Goal: Complete application form

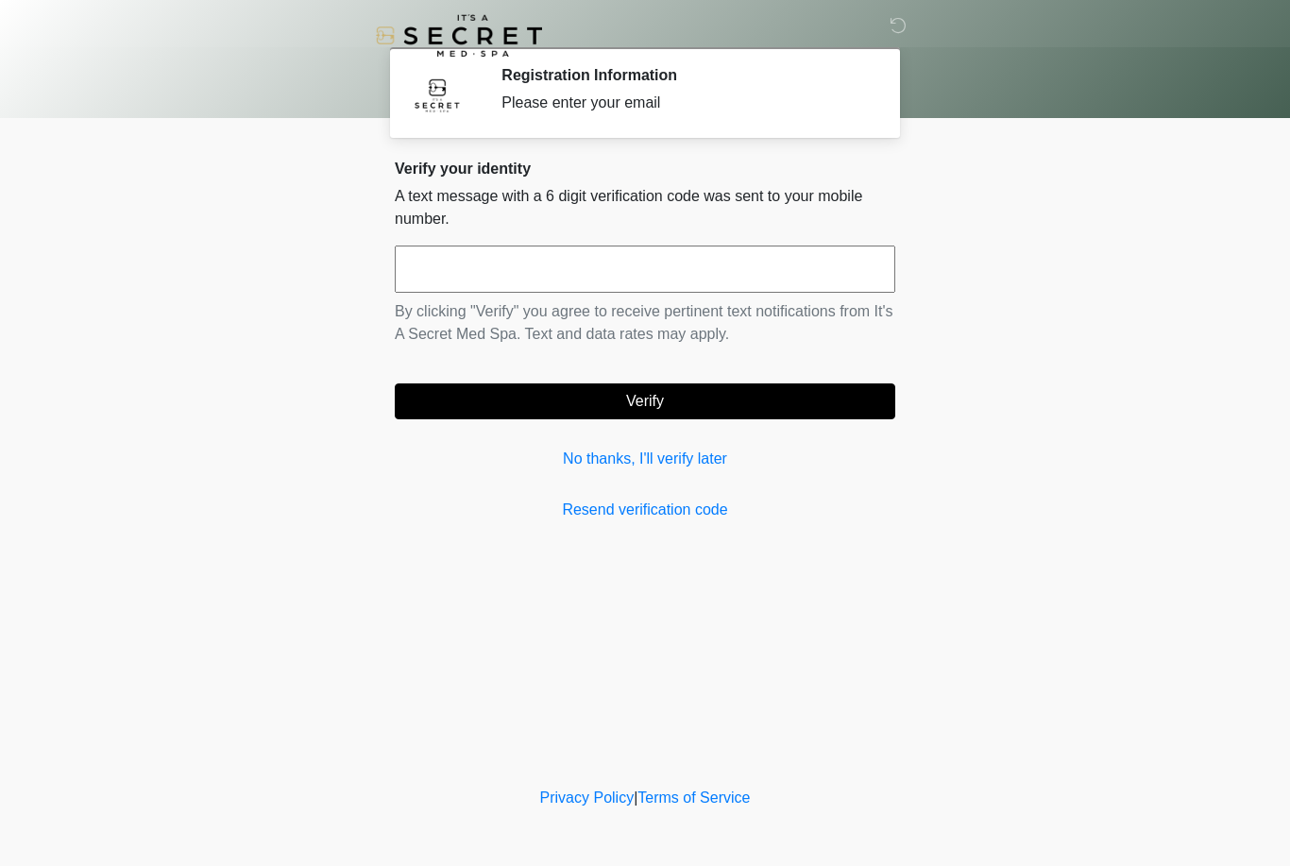
click at [743, 259] on input "text" at bounding box center [645, 268] width 500 height 47
type input "******"
click at [786, 414] on button "Verify" at bounding box center [645, 401] width 500 height 36
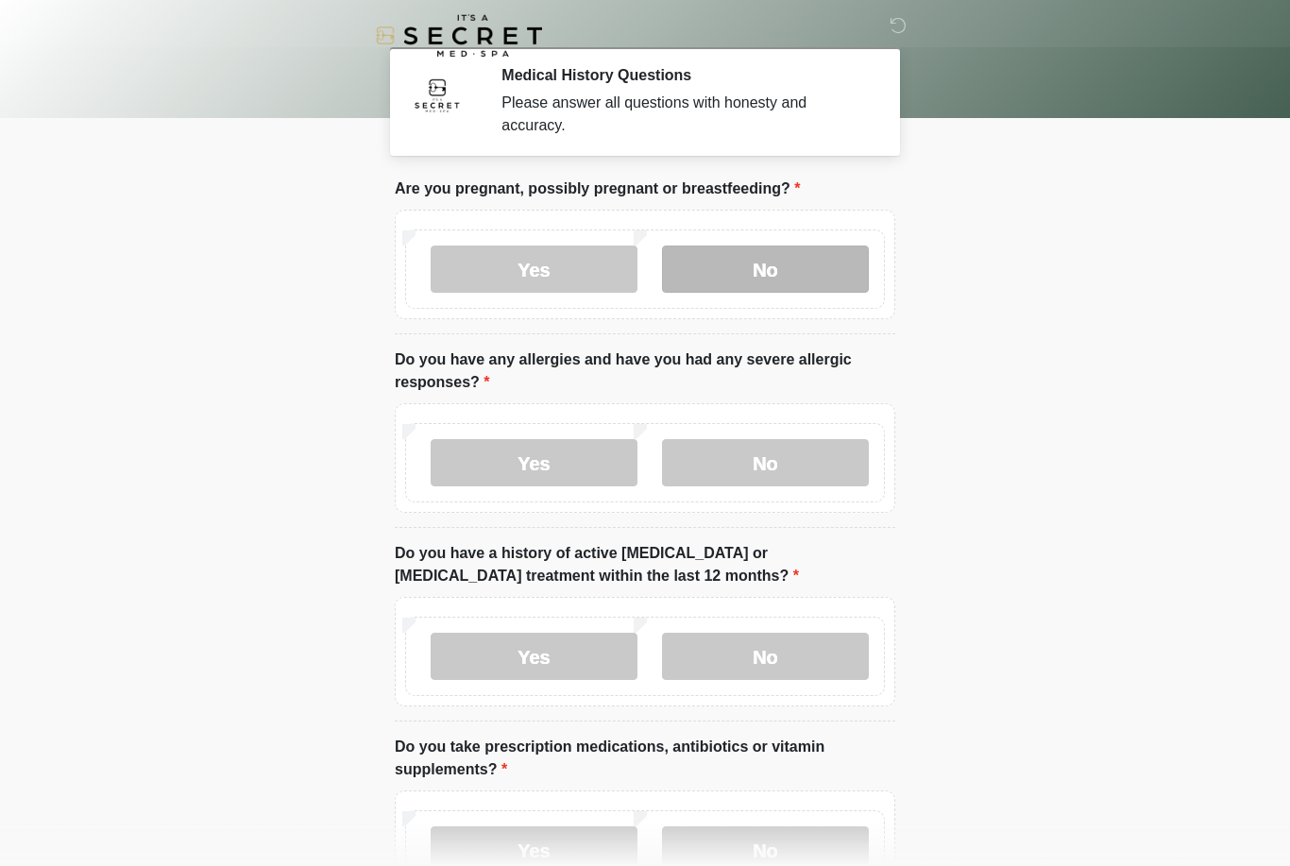
click at [820, 289] on label "No" at bounding box center [765, 268] width 207 height 47
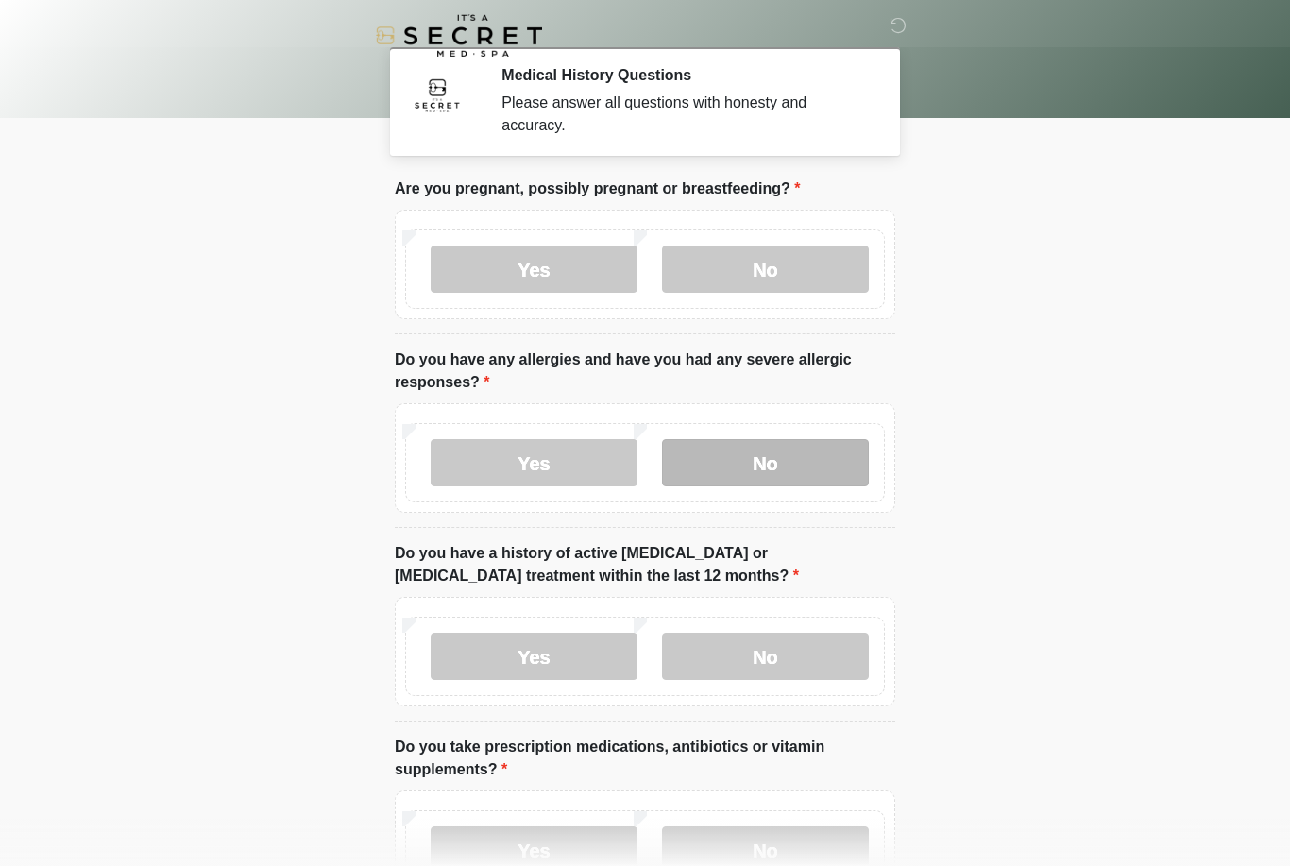
click at [766, 465] on label "No" at bounding box center [765, 462] width 207 height 47
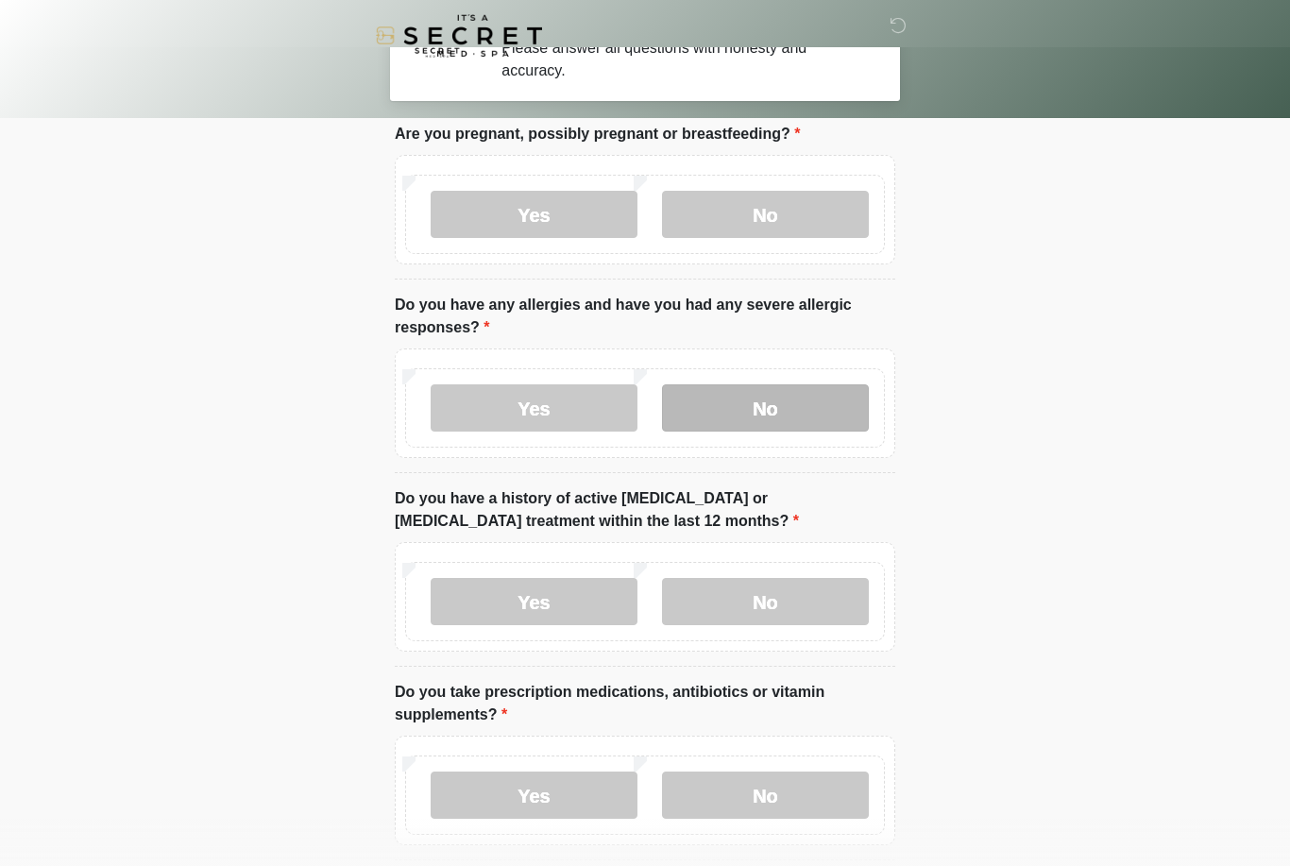
scroll to position [63, 0]
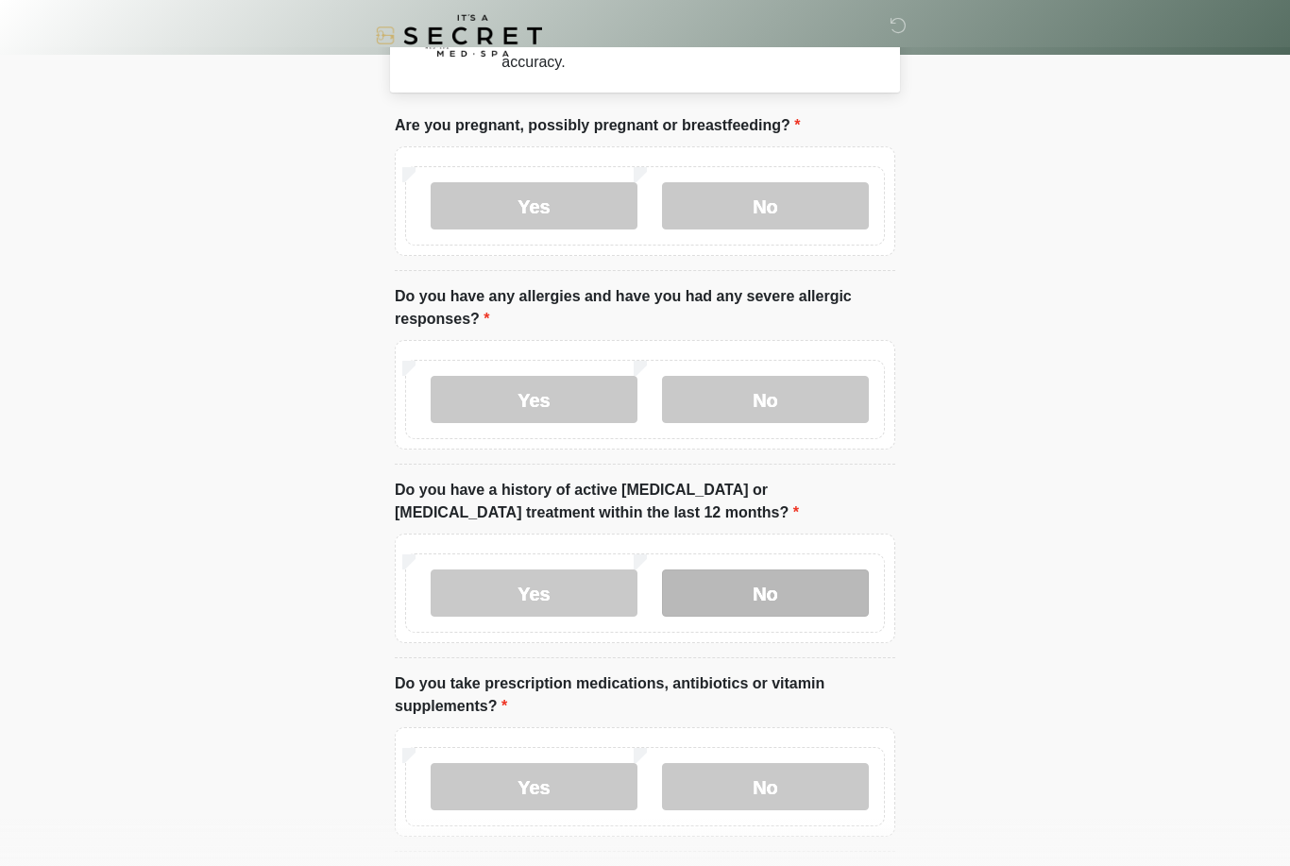
click at [772, 596] on label "No" at bounding box center [765, 592] width 207 height 47
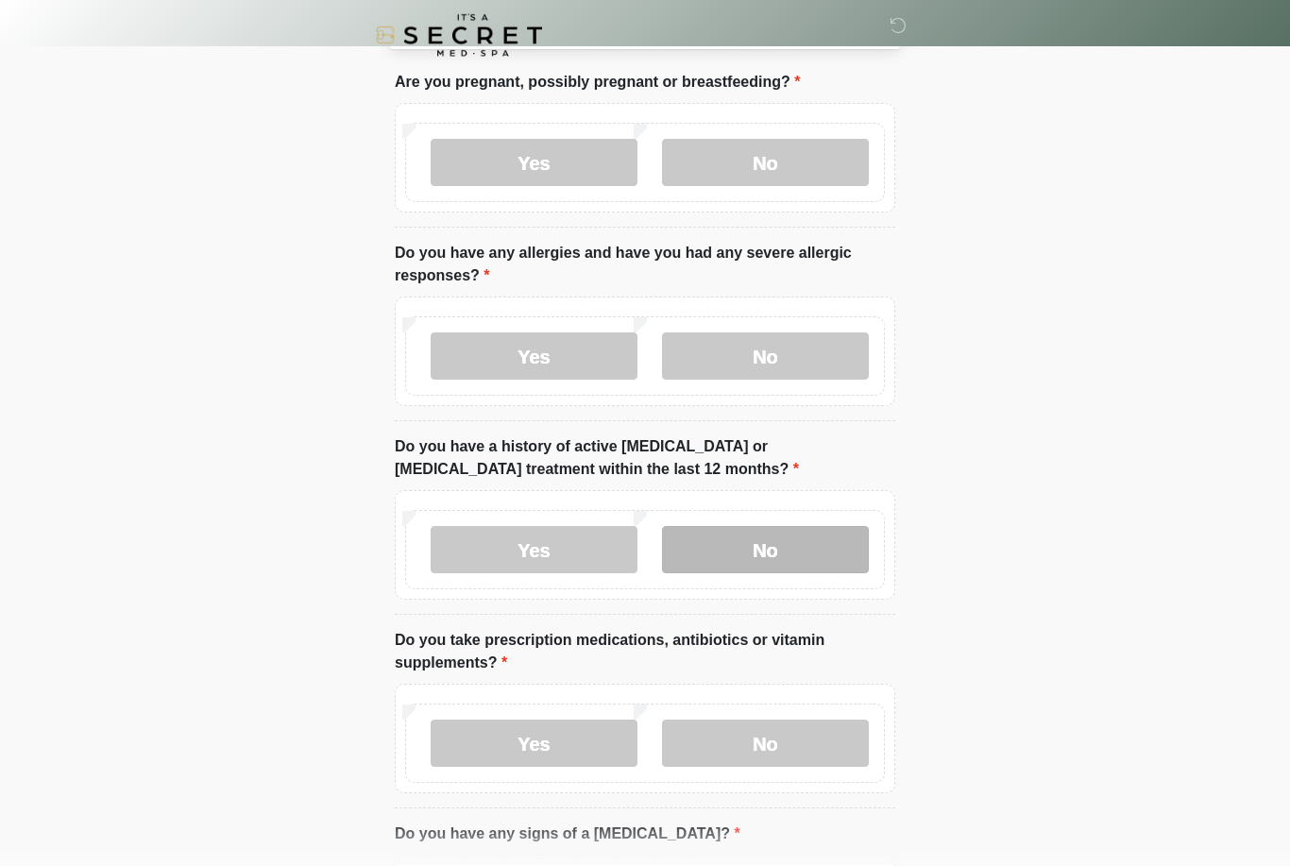
scroll to position [145, 0]
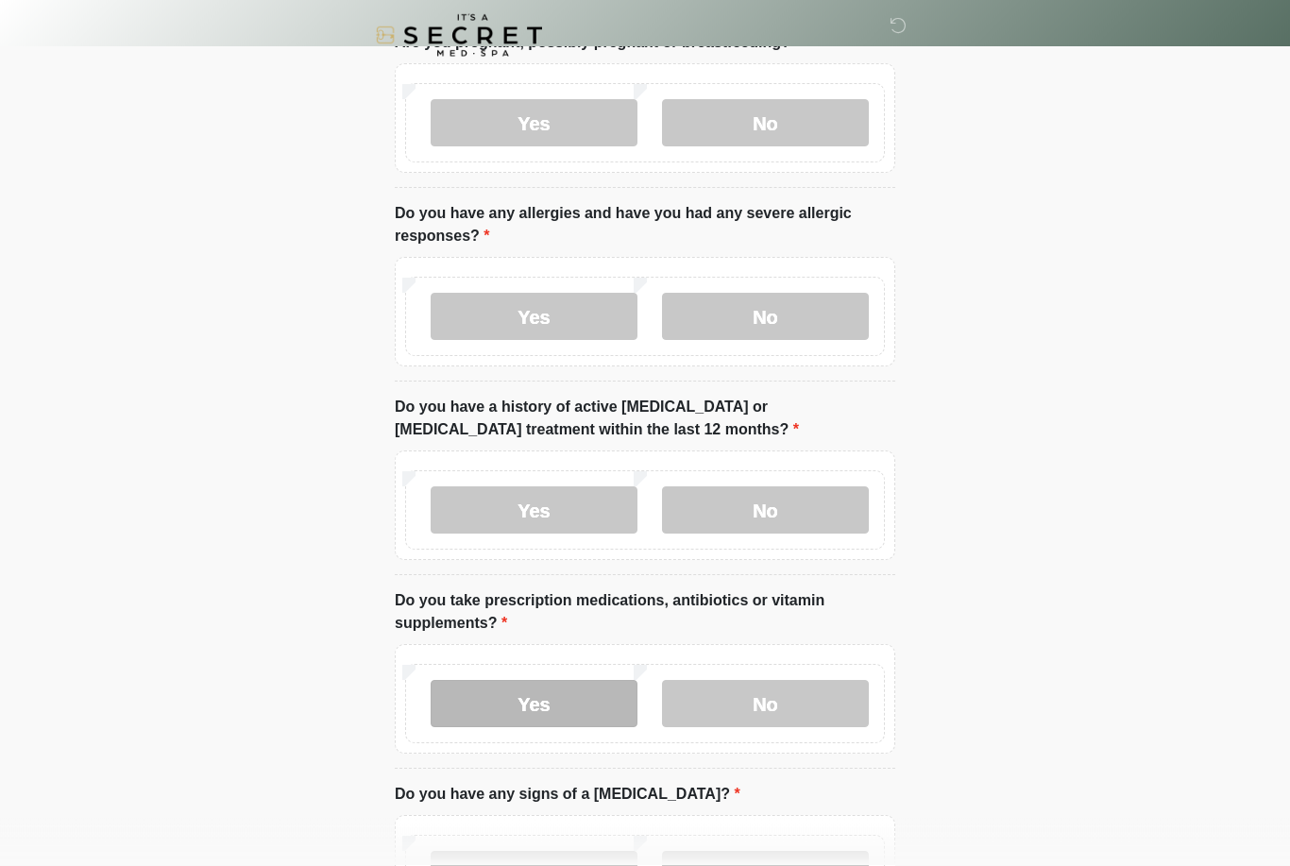
click at [563, 702] on label "Yes" at bounding box center [534, 704] width 207 height 47
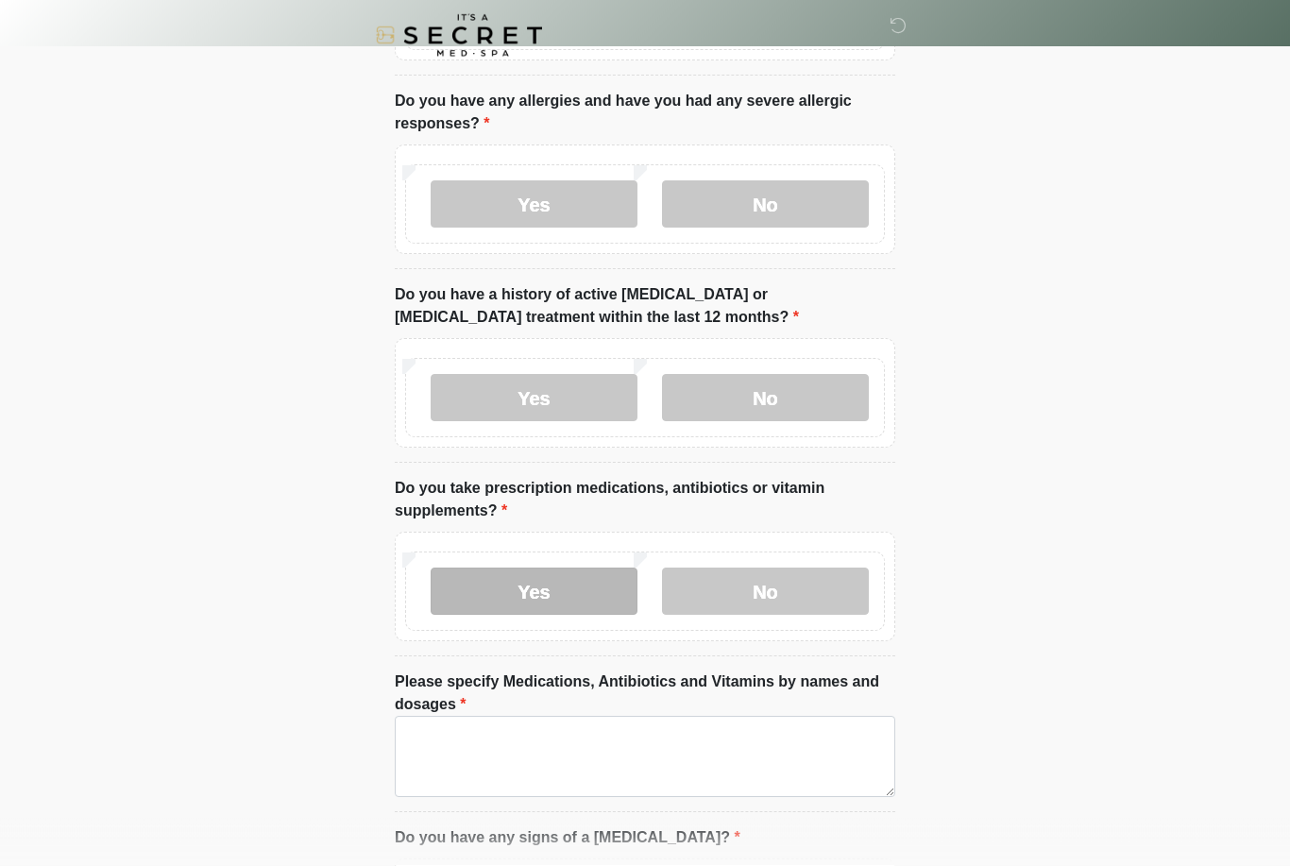
scroll to position [261, 0]
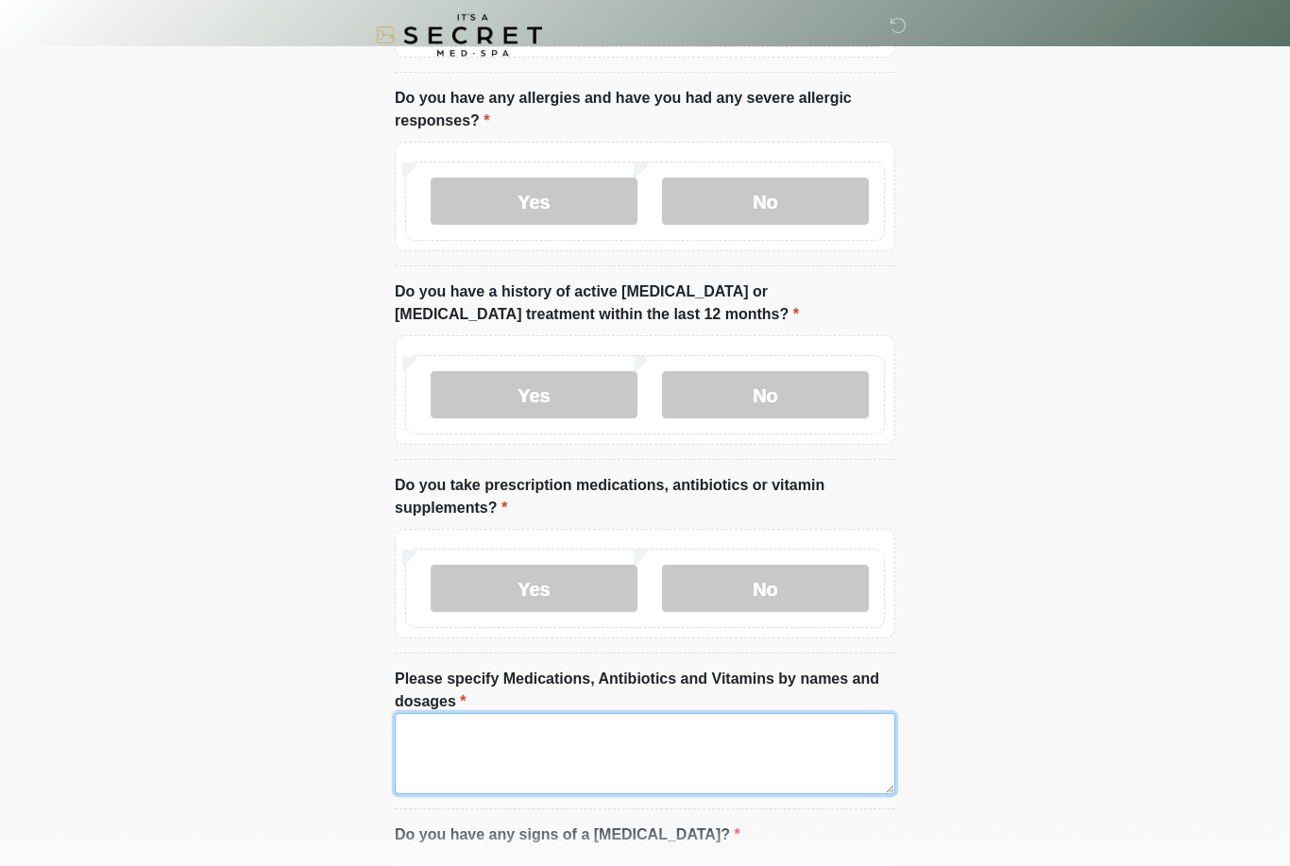
click at [707, 737] on textarea "Please specify Medications, Antibiotics and Vitamins by names and dosages" at bounding box center [645, 754] width 500 height 81
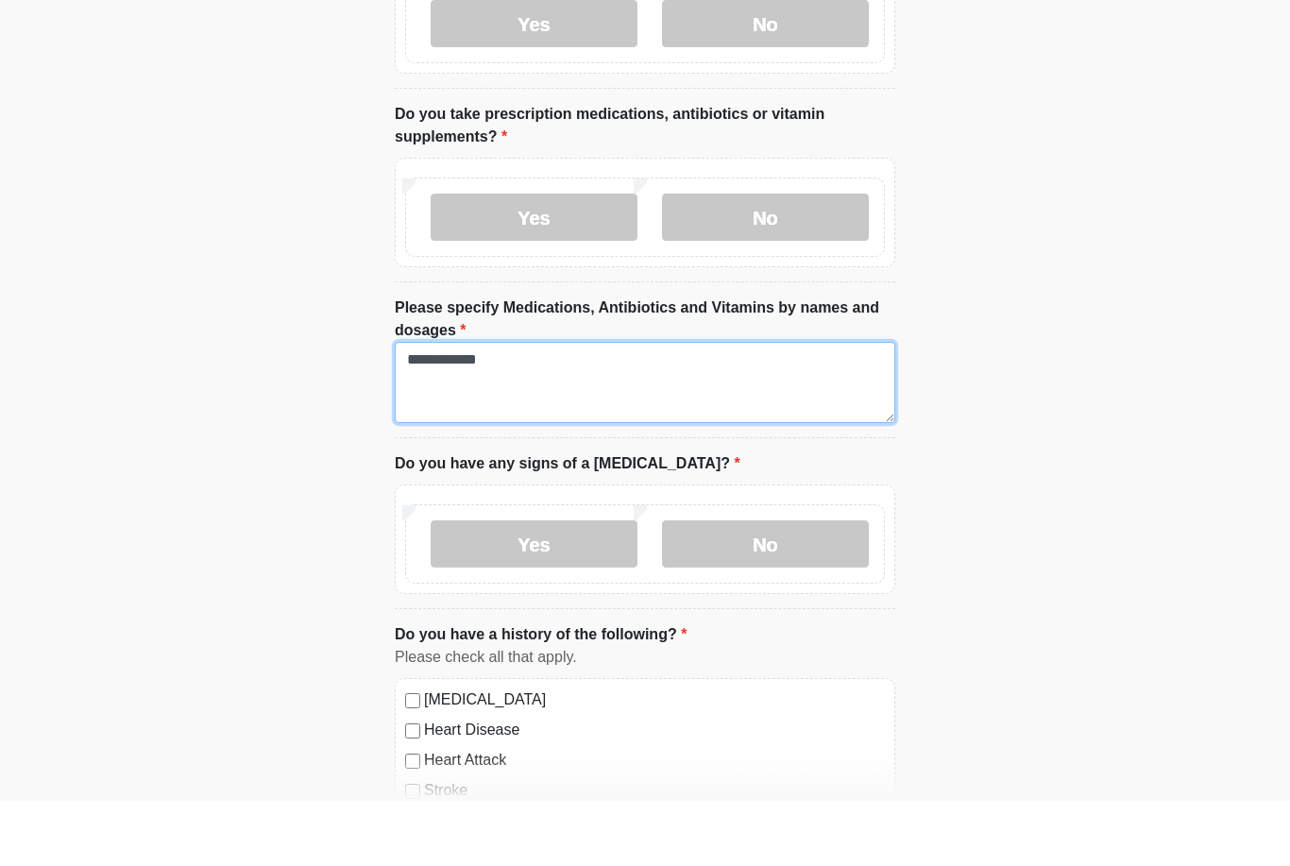
scroll to position [628, 0]
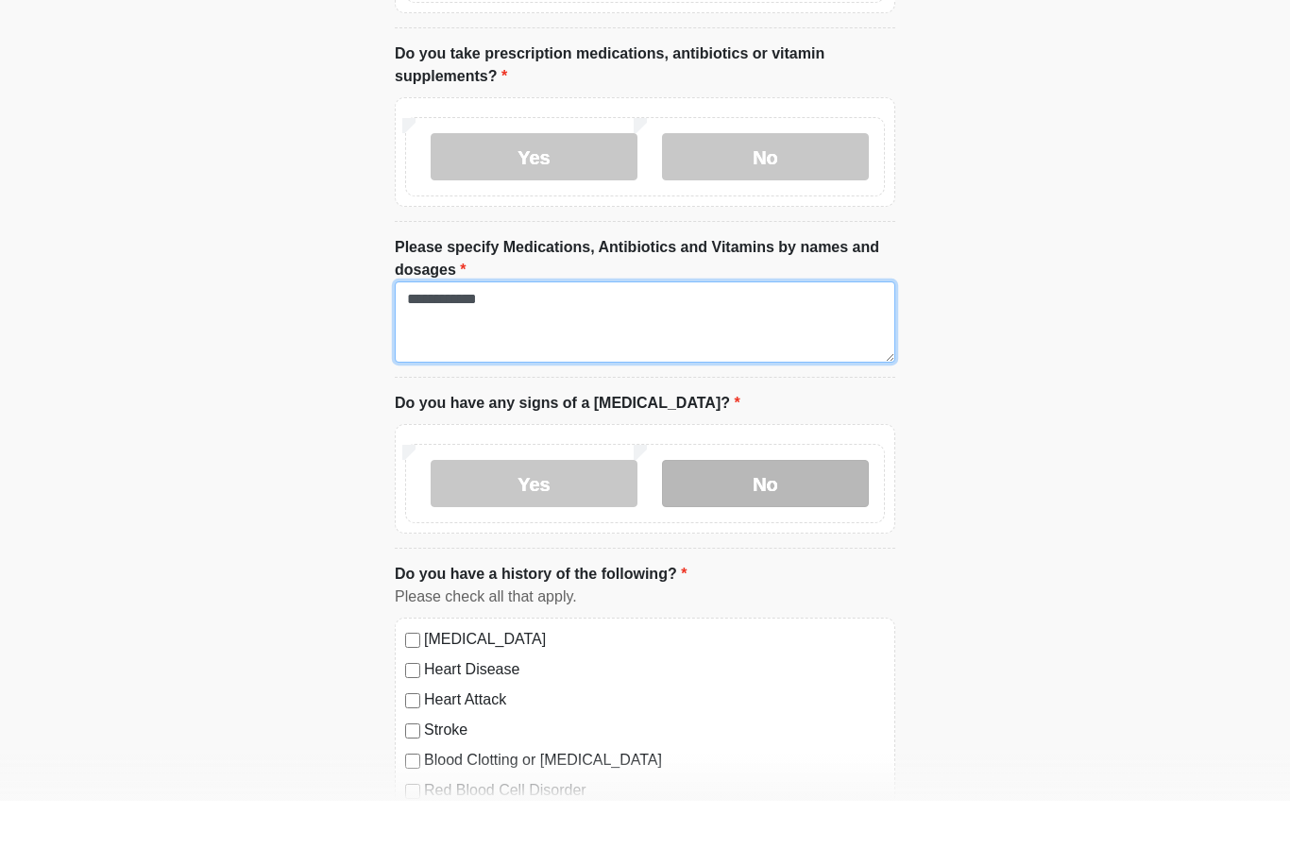
type textarea "**********"
click at [806, 525] on label "No" at bounding box center [765, 548] width 207 height 47
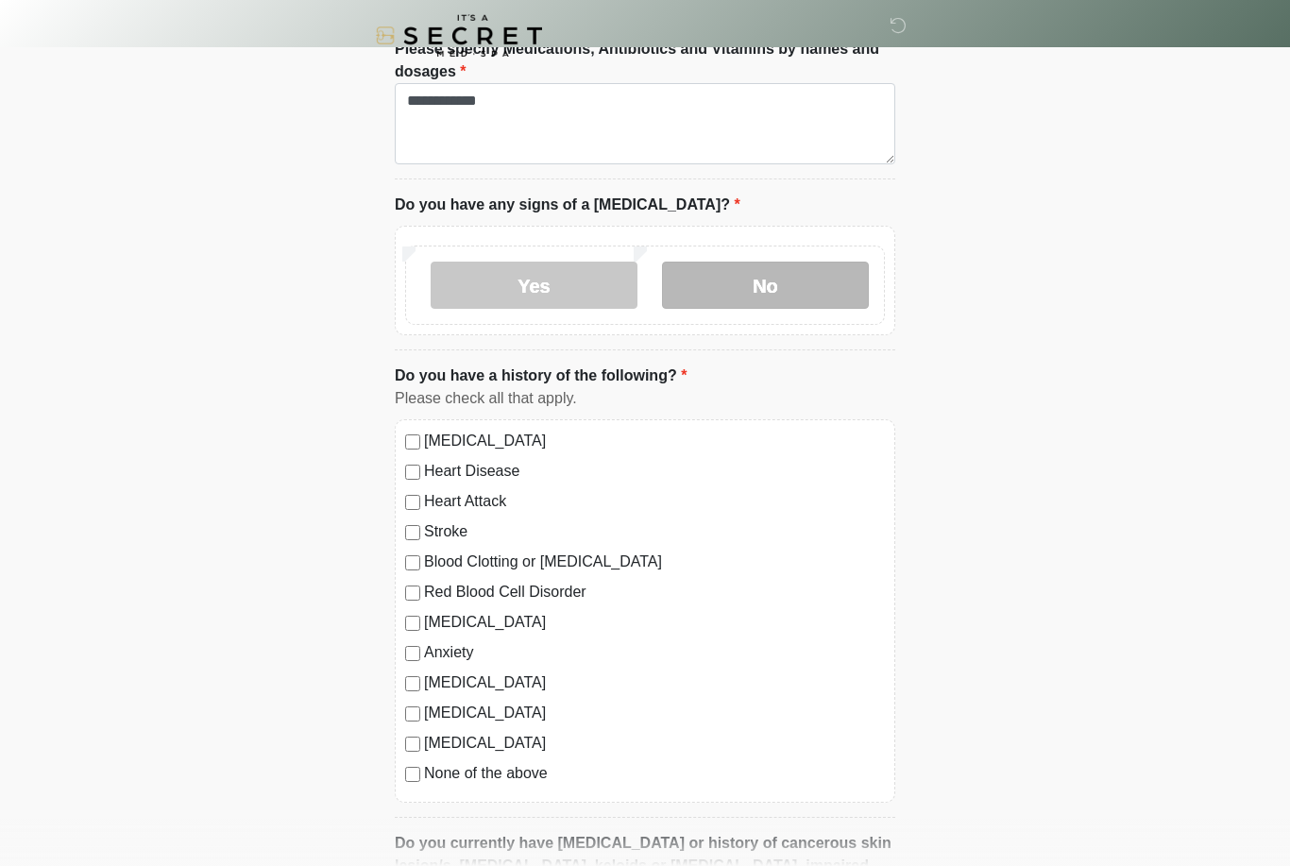
scroll to position [927, 0]
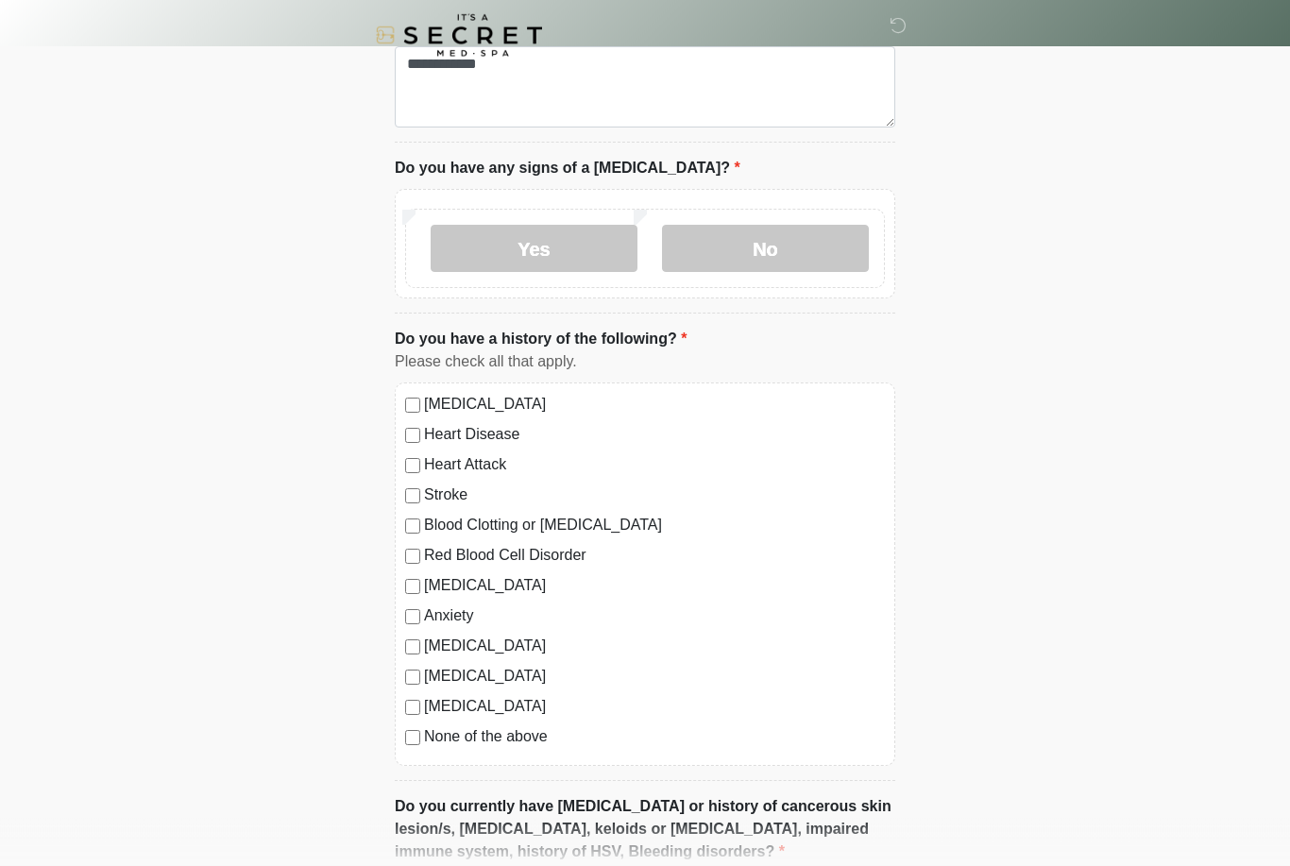
click at [452, 593] on label "Depression" at bounding box center [654, 586] width 461 height 23
click at [596, 679] on label "Seizure disorder" at bounding box center [654, 677] width 461 height 23
click at [516, 674] on label "Seizure disorder" at bounding box center [654, 677] width 461 height 23
click at [468, 607] on label "Anxiety" at bounding box center [654, 616] width 461 height 23
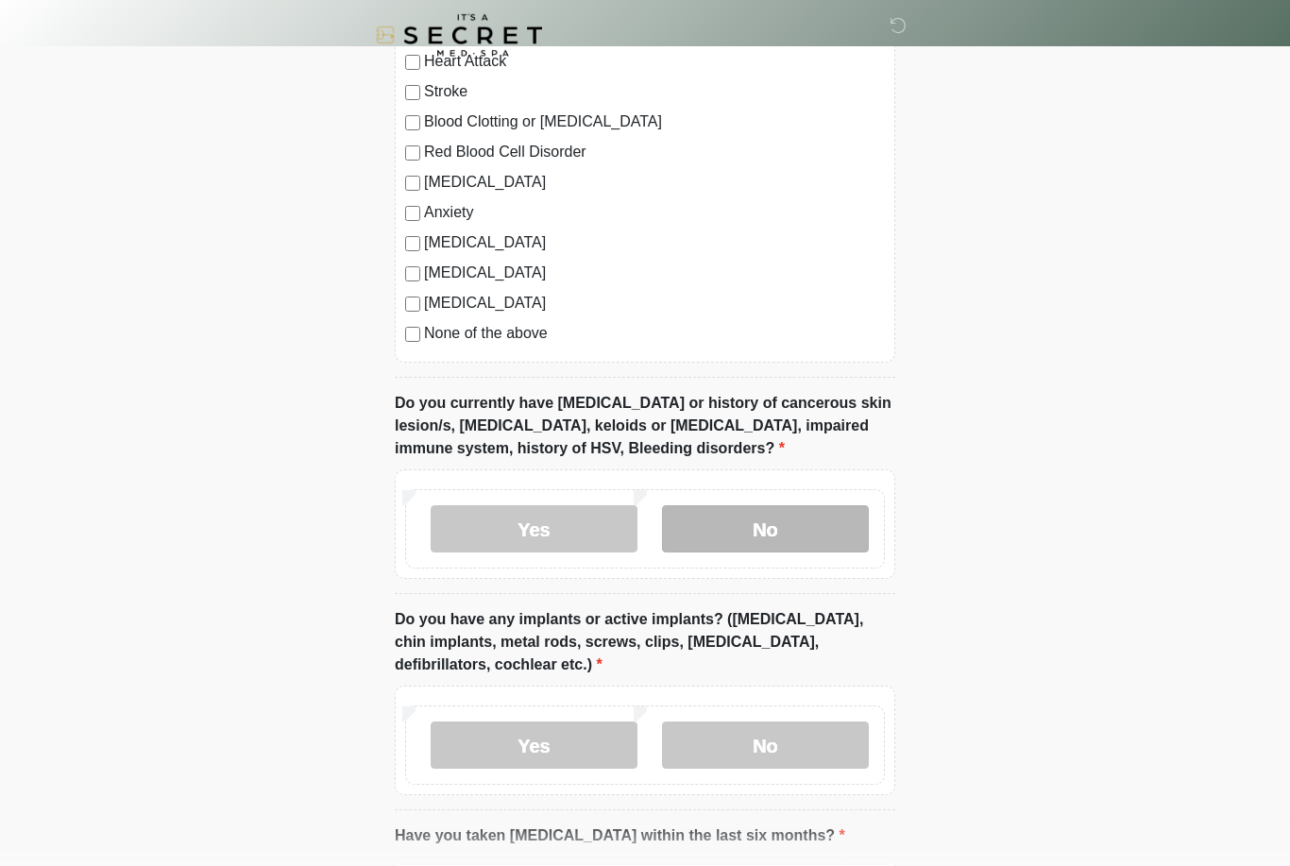
click at [766, 540] on label "No" at bounding box center [765, 529] width 207 height 47
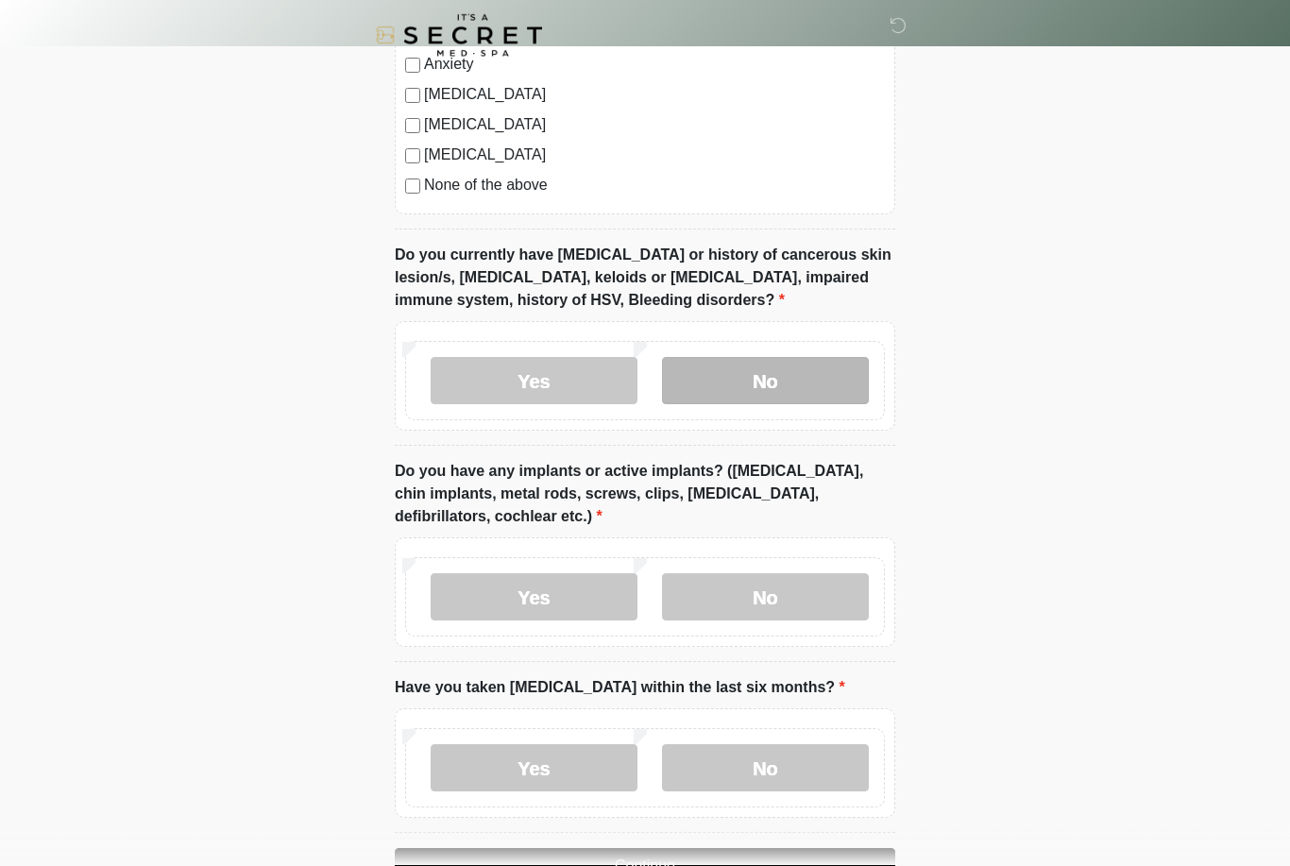
scroll to position [1485, 0]
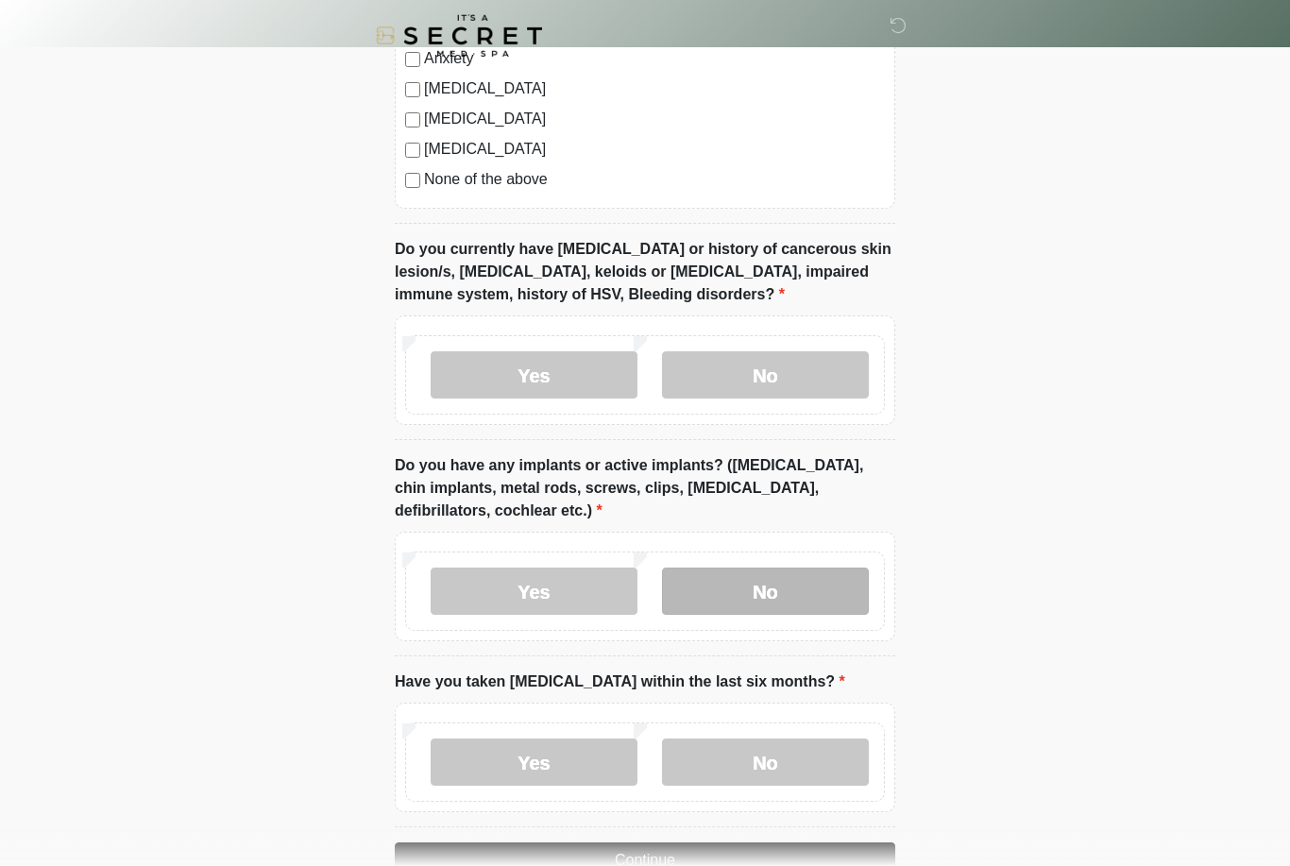
click at [739, 604] on label "No" at bounding box center [765, 590] width 207 height 47
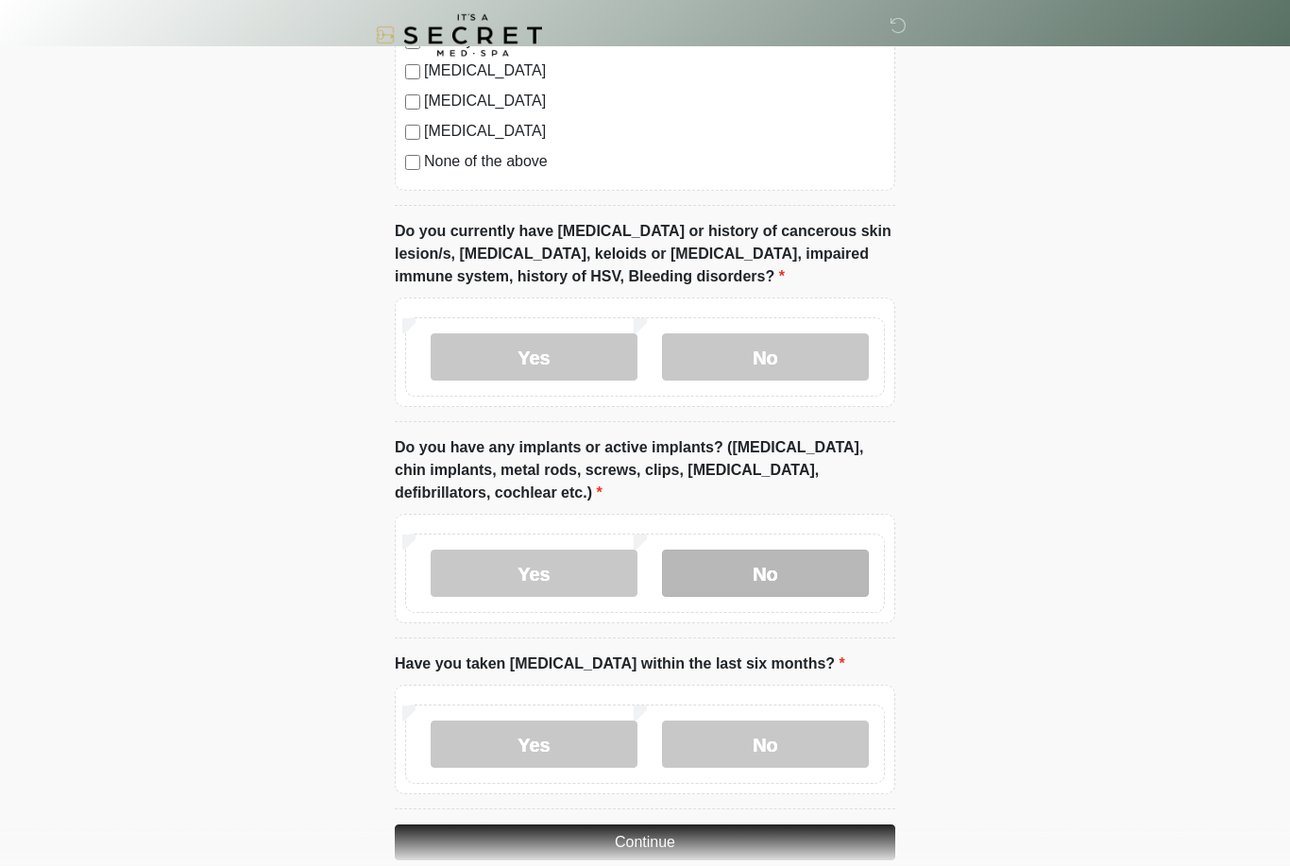
scroll to position [1534, 0]
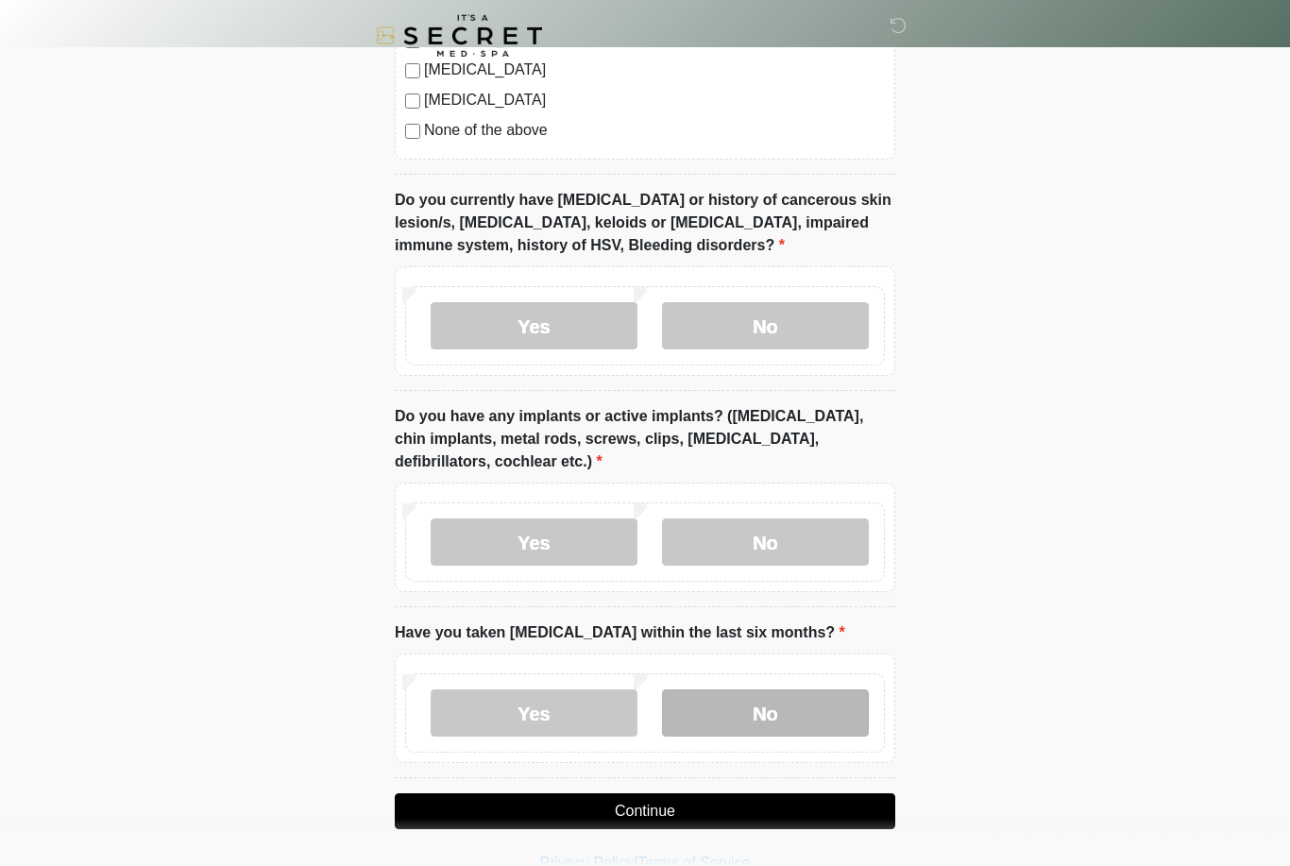
click at [702, 719] on label "No" at bounding box center [765, 712] width 207 height 47
click at [624, 803] on button "Continue" at bounding box center [645, 811] width 500 height 36
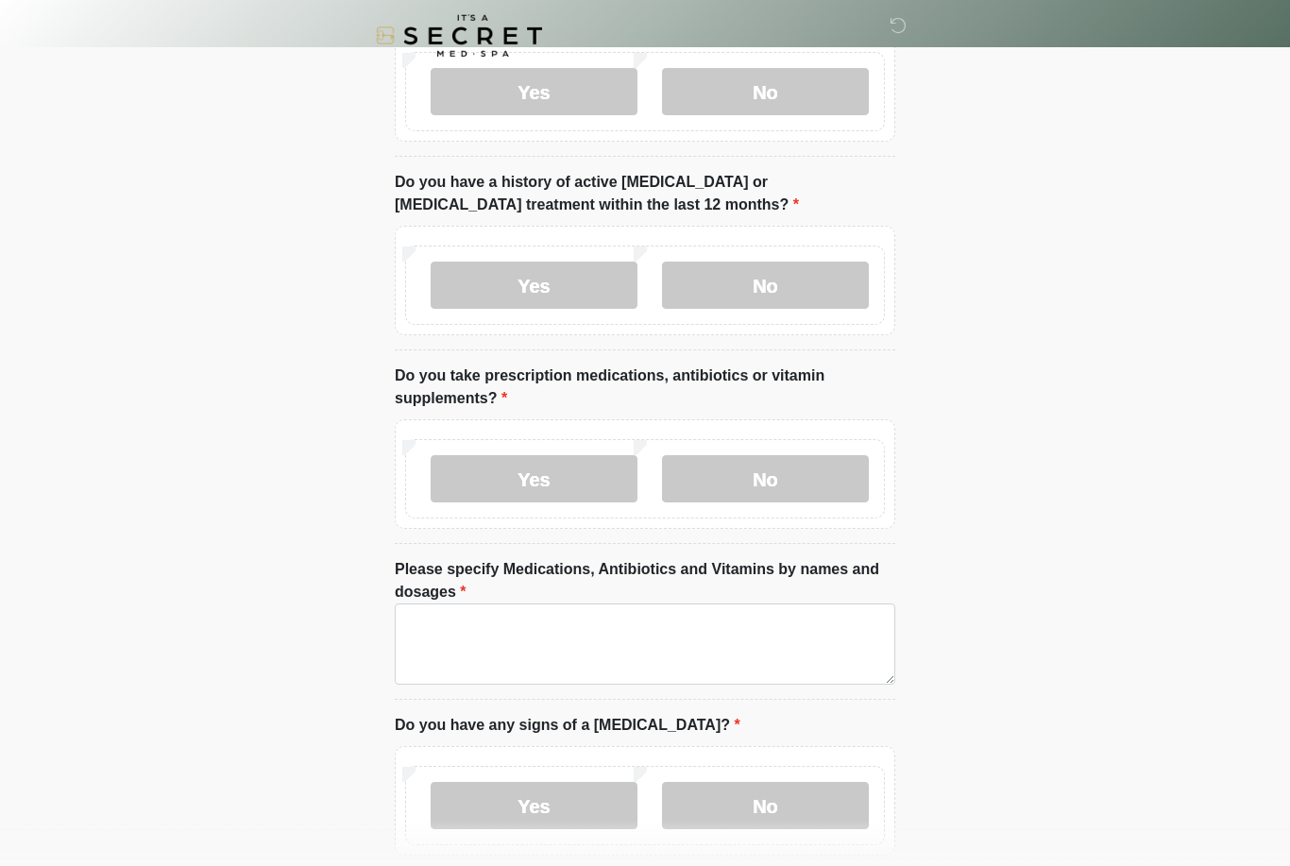
scroll to position [0, 0]
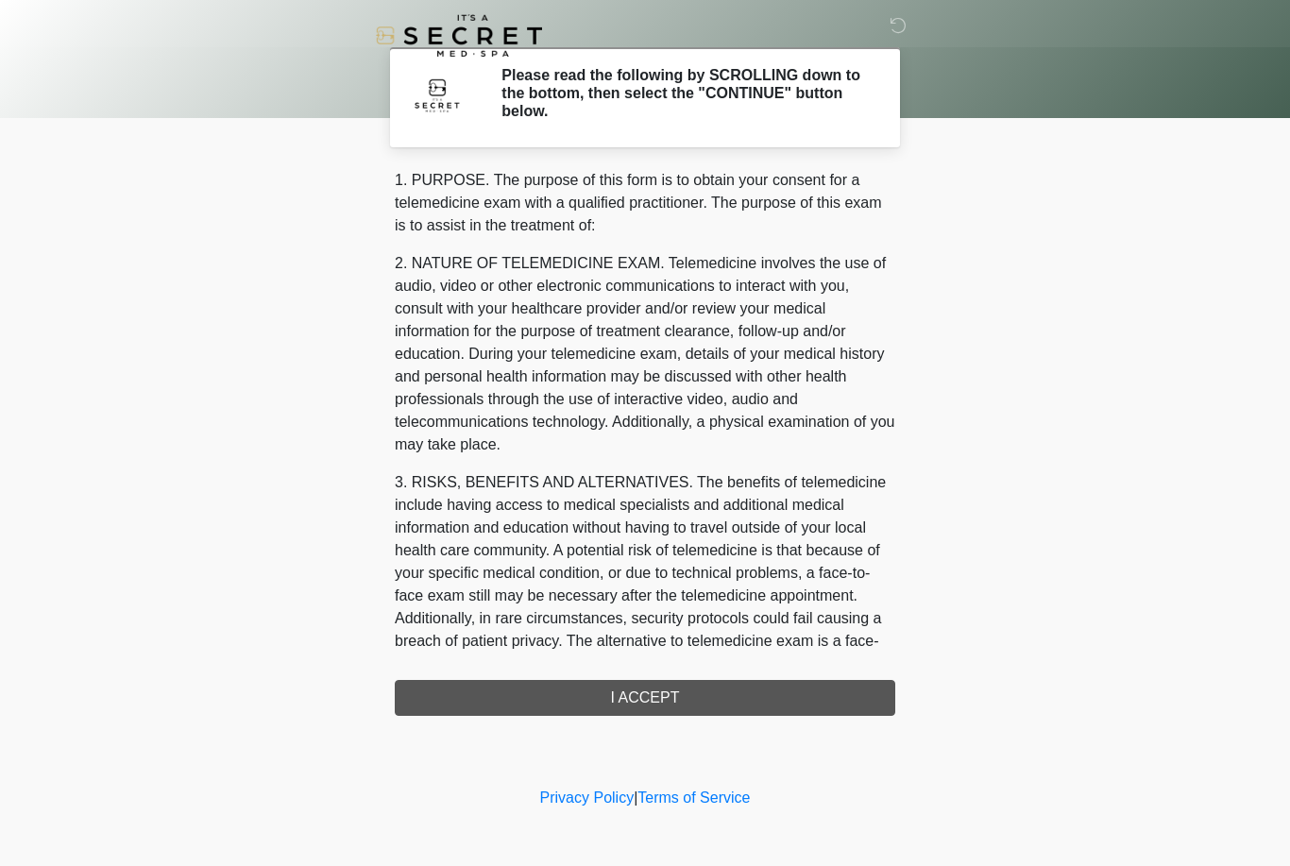
click at [637, 702] on div "1. PURPOSE. The purpose of this form is to obtain your consent for a telemedici…" at bounding box center [645, 442] width 500 height 547
click at [637, 687] on div "1. PURPOSE. The purpose of this form is to obtain your consent for a telemedici…" at bounding box center [645, 442] width 500 height 547
click at [636, 686] on div "1. PURPOSE. The purpose of this form is to obtain your consent for a telemedici…" at bounding box center [645, 442] width 500 height 547
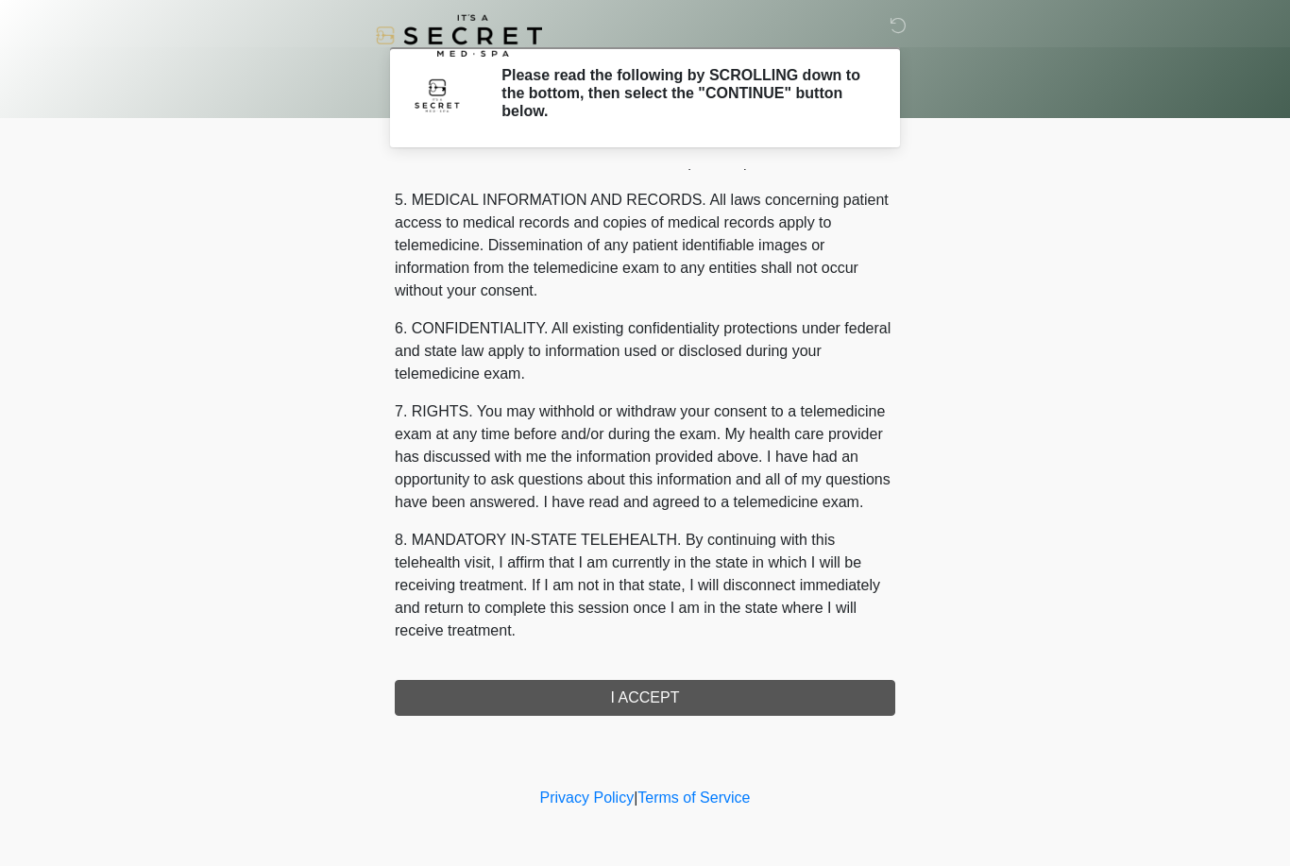
click at [645, 705] on button "I ACCEPT" at bounding box center [645, 698] width 500 height 36
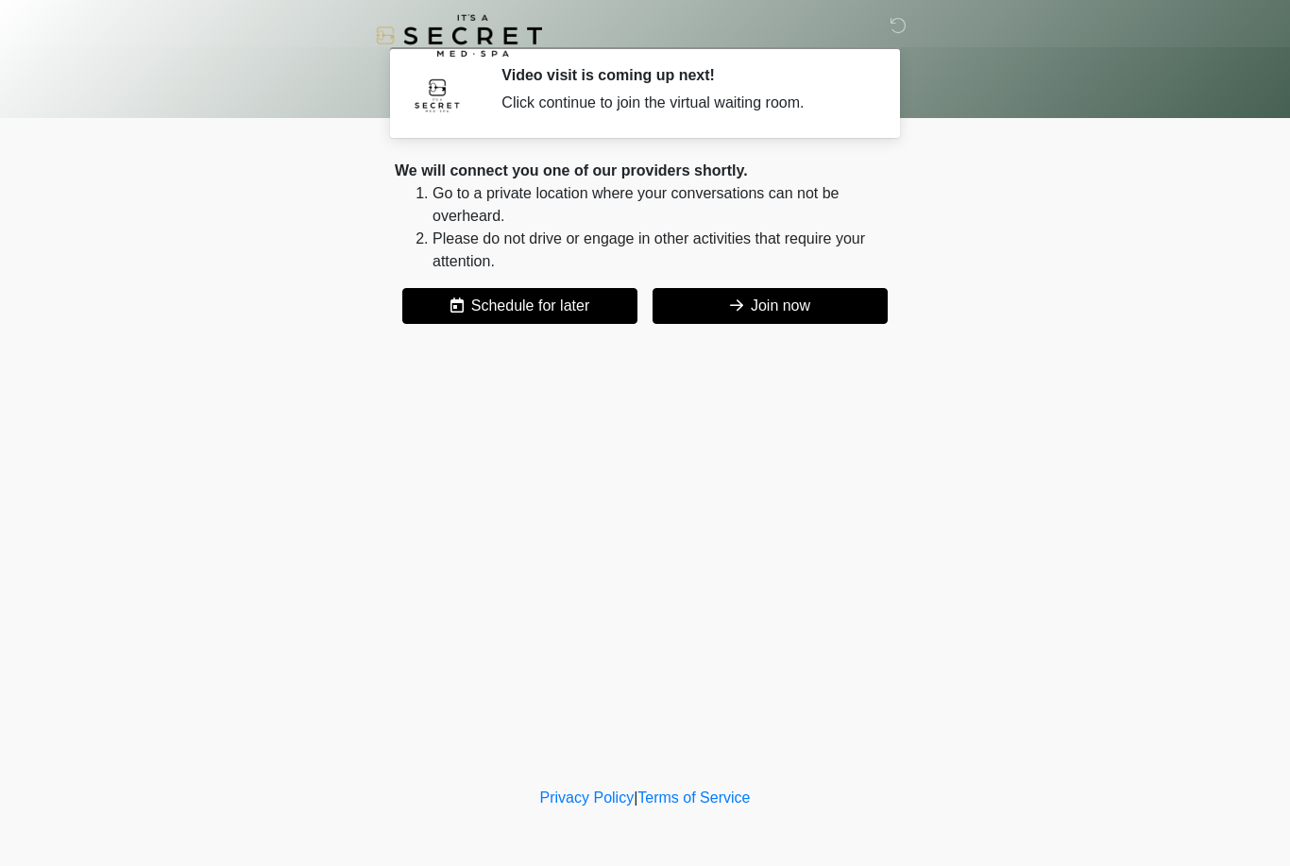
click at [770, 310] on button "Join now" at bounding box center [769, 306] width 235 height 36
